Goal: Task Accomplishment & Management: Manage account settings

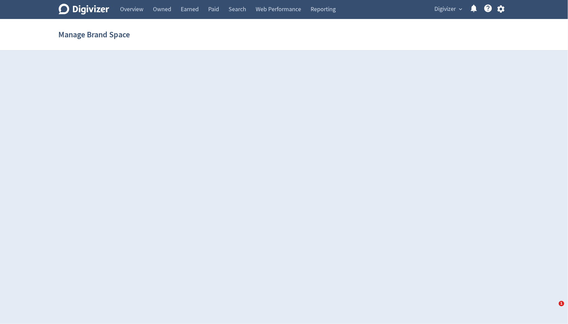
select select "USER"
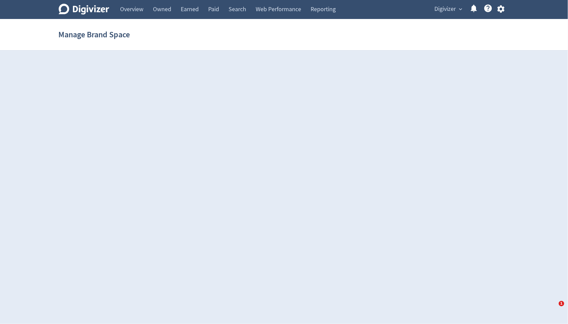
select select "USER"
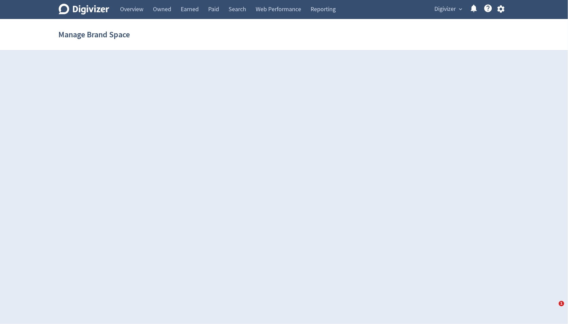
select select "USER"
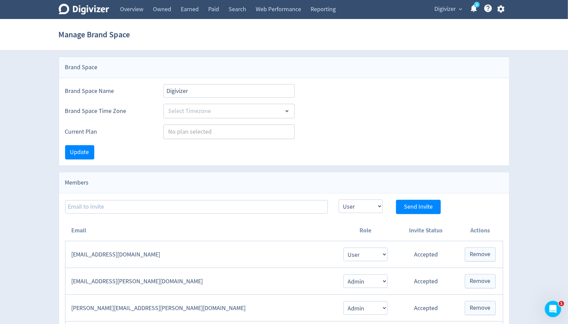
type input "Australia/Sydney"
type input "Agencies"
click at [137, 10] on link "Overview" at bounding box center [131, 9] width 33 height 19
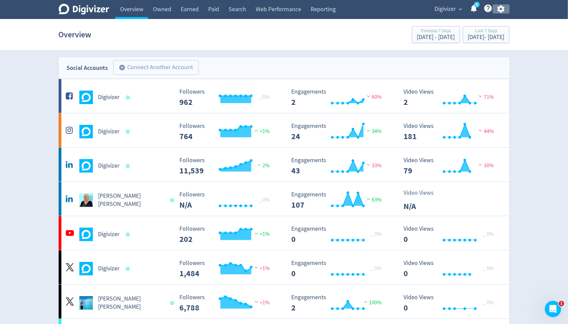
click at [501, 12] on icon "button" at bounding box center [500, 8] width 7 height 7
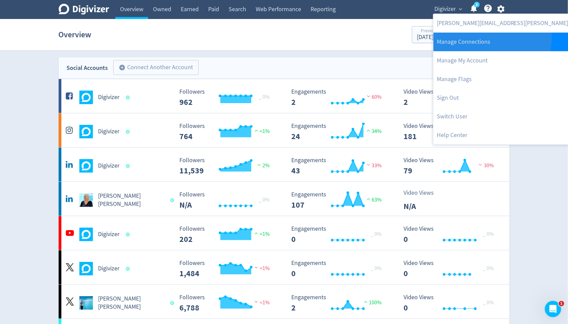
click at [491, 37] on link "Manage Connections" at bounding box center [523, 42] width 181 height 19
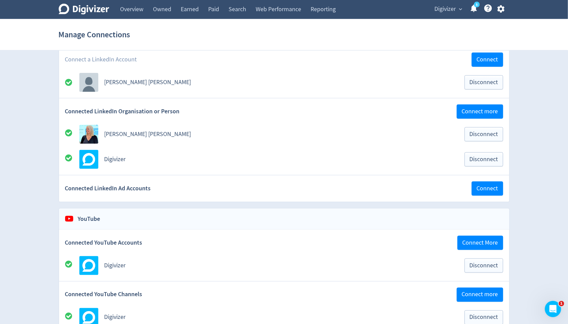
scroll to position [235, 0]
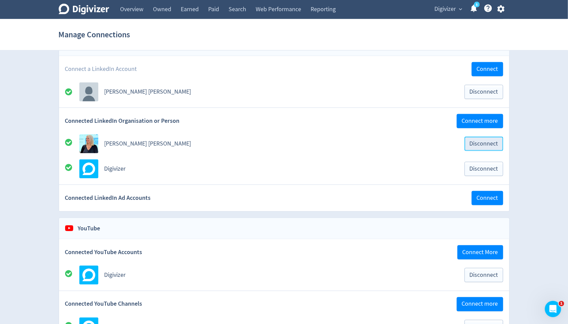
click at [480, 142] on span "Disconnect" at bounding box center [483, 144] width 28 height 6
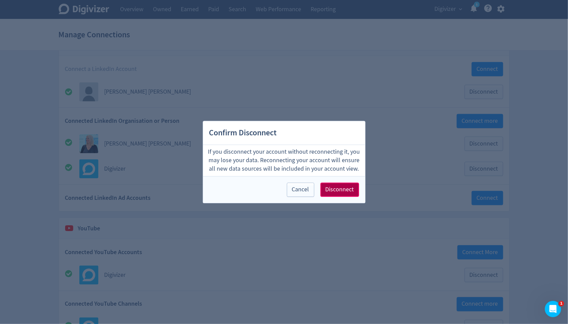
click at [353, 193] on span "Disconnect" at bounding box center [339, 189] width 28 height 6
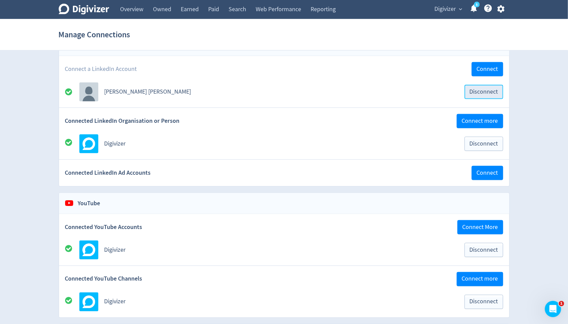
click at [481, 90] on span "Disconnect" at bounding box center [483, 92] width 28 height 6
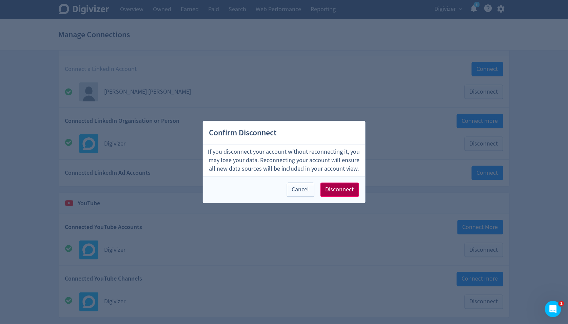
click at [354, 186] on span "Disconnect" at bounding box center [339, 189] width 28 height 6
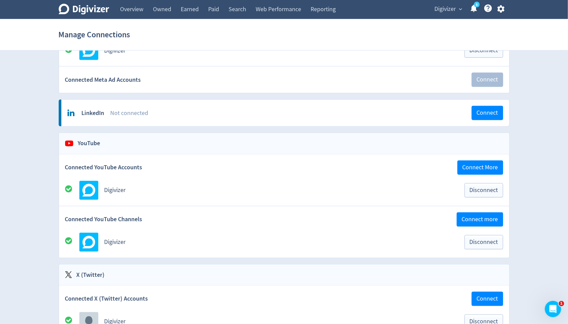
scroll to position [119, 0]
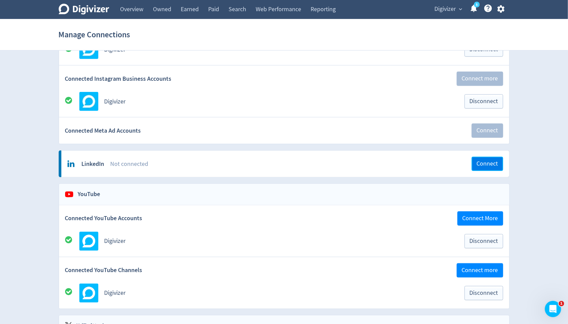
click at [484, 161] on span "Connect" at bounding box center [487, 164] width 21 height 6
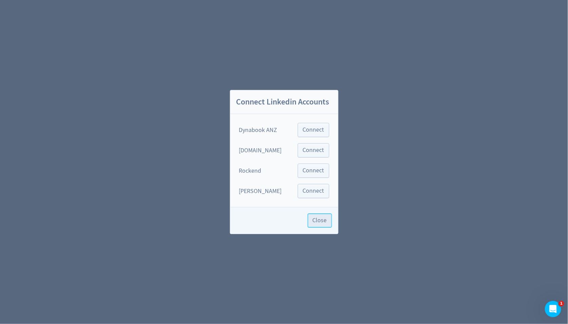
click at [322, 220] on span "Close" at bounding box center [319, 220] width 14 height 6
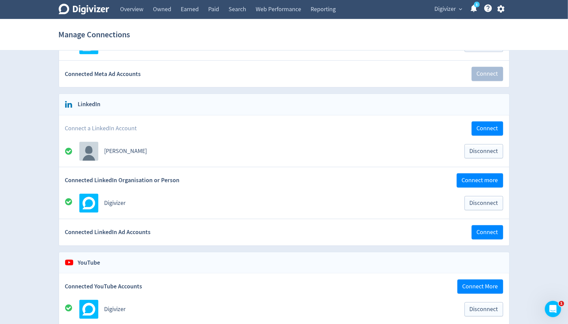
scroll to position [180, 0]
